Goal: Navigation & Orientation: Find specific page/section

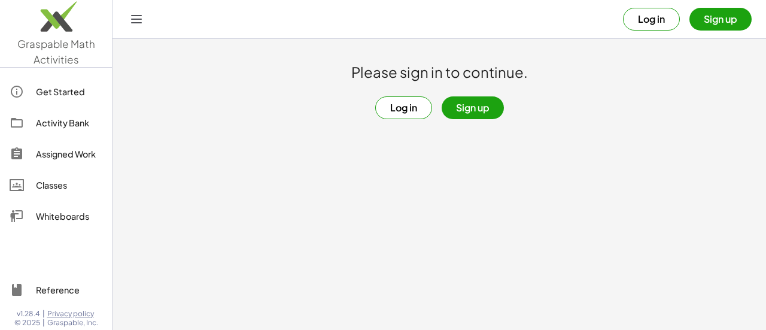
click at [396, 110] on button "Log in" at bounding box center [403, 107] width 57 height 23
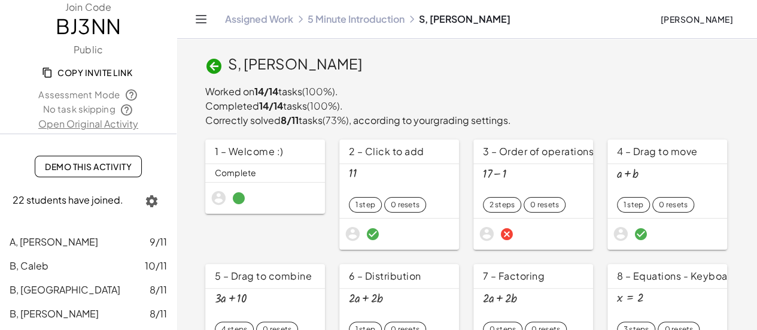
click at [205, 21] on icon "Toggle navigation" at bounding box center [201, 19] width 14 height 14
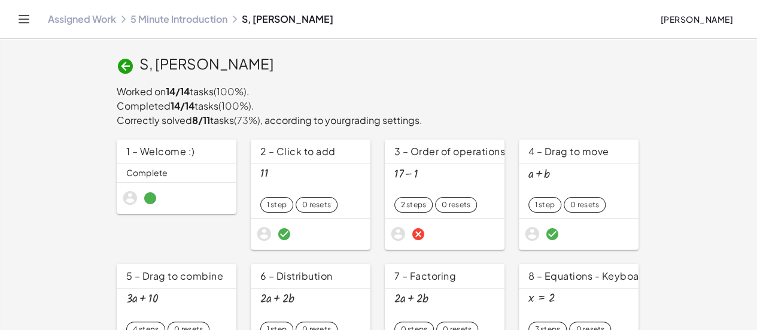
click at [23, 21] on icon "Toggle navigation" at bounding box center [24, 19] width 14 height 14
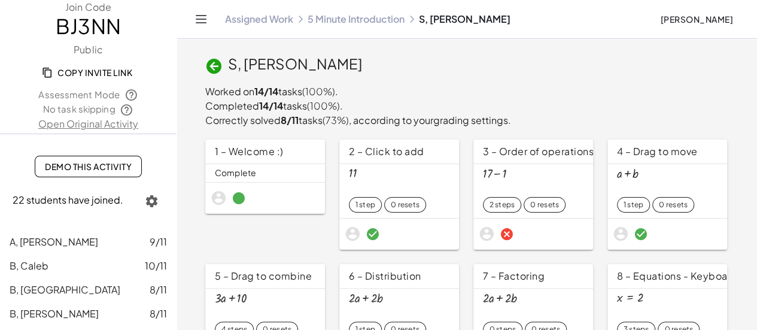
click at [253, 20] on link "Assigned Work" at bounding box center [259, 19] width 68 height 12
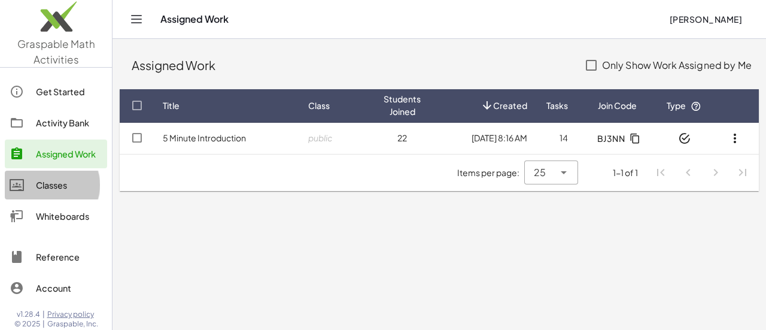
click at [45, 184] on div "Classes" at bounding box center [69, 185] width 66 height 14
